Goal: Task Accomplishment & Management: Manage account settings

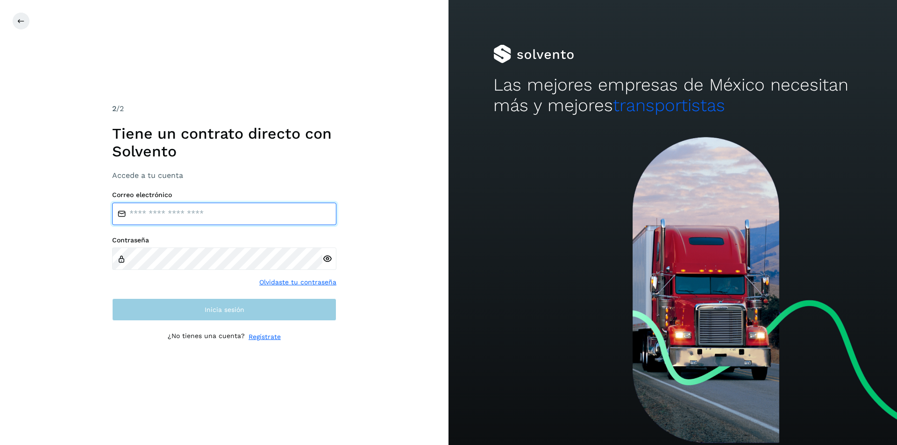
type input "**********"
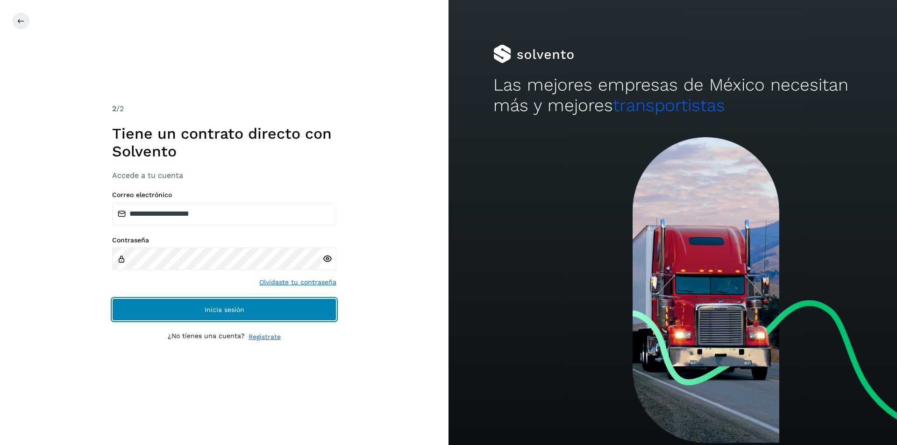
click at [200, 314] on button "Inicia sesión" at bounding box center [224, 310] width 224 height 22
